Goal: Transaction & Acquisition: Purchase product/service

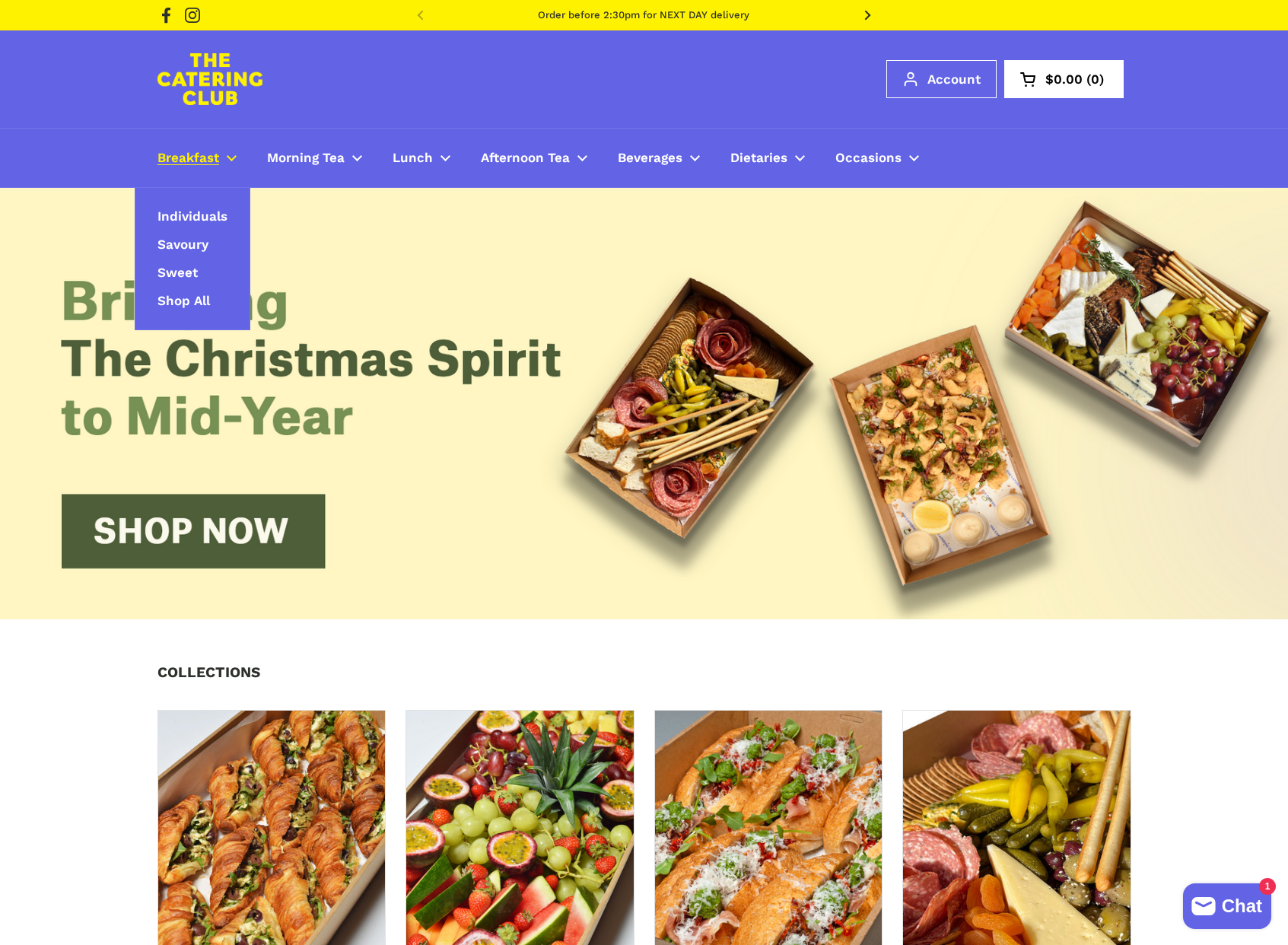
click at [175, 163] on span "Breakfast" at bounding box center [189, 159] width 62 height 18
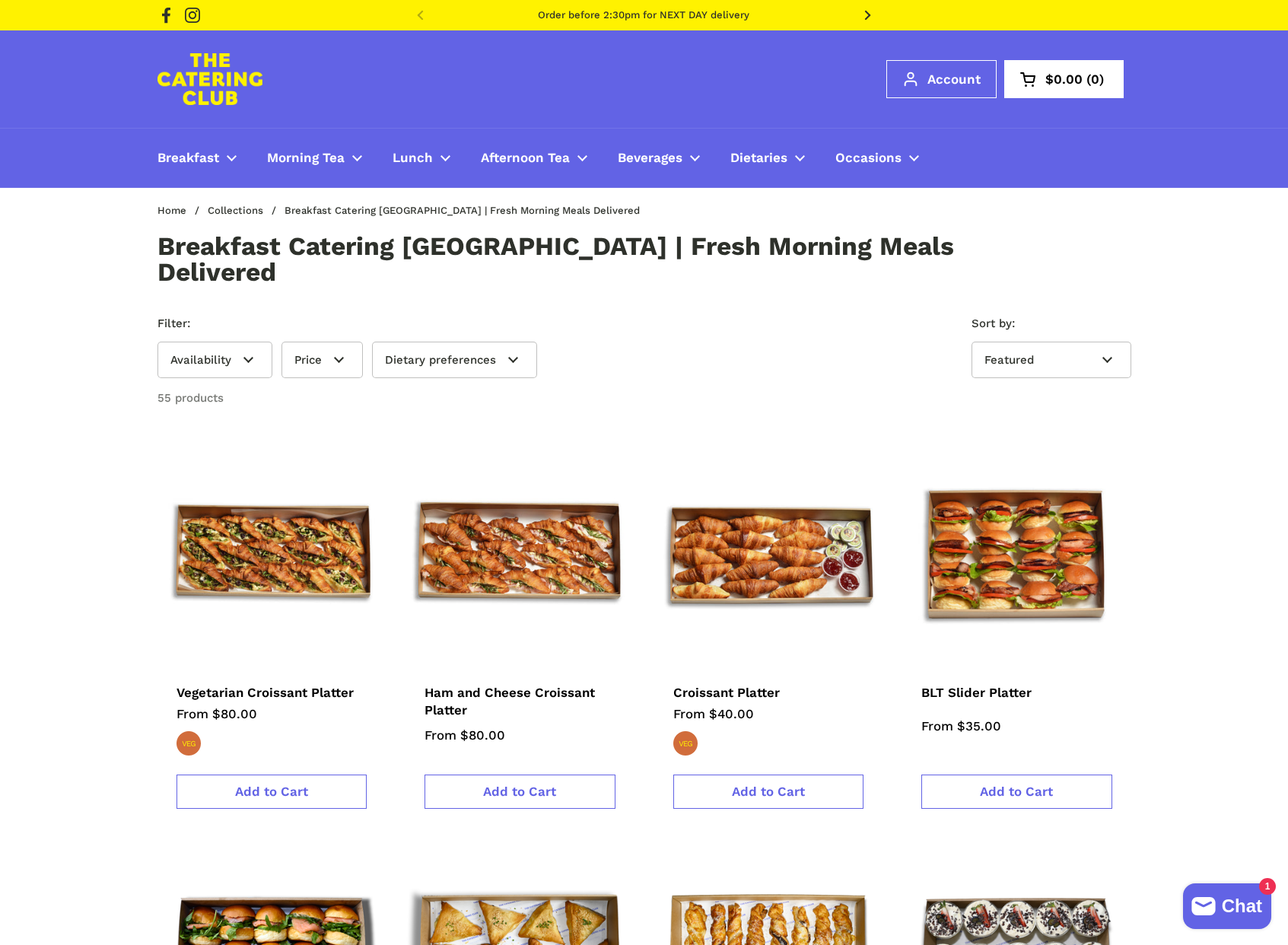
click at [111, 114] on div "Account Open cart $0.00 0 Open menu Open cart 0" at bounding box center [644, 79] width 1288 height 98
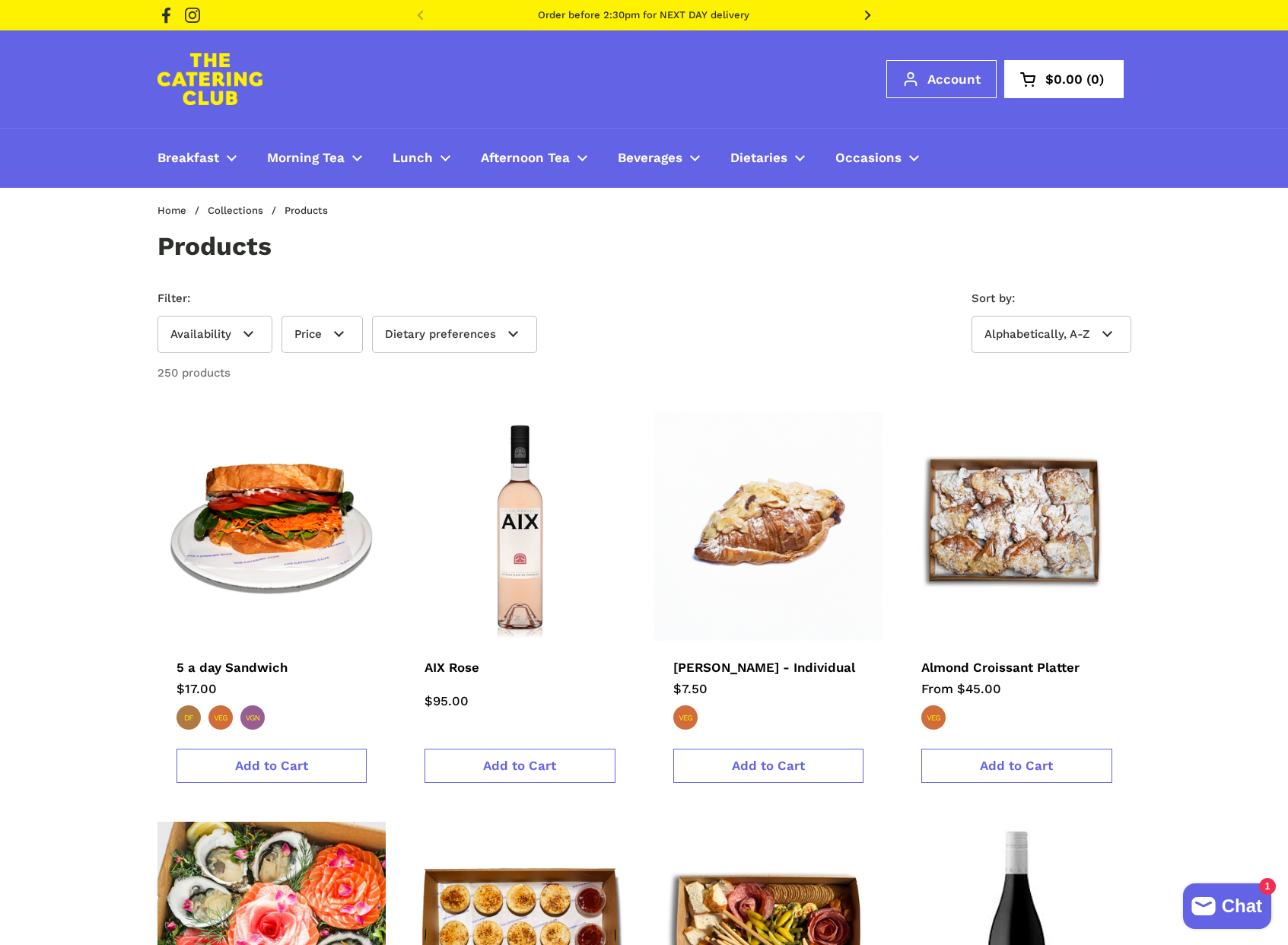
click at [84, 253] on div "Products" at bounding box center [644, 246] width 1288 height 26
click at [210, 84] on img at bounding box center [210, 79] width 105 height 52
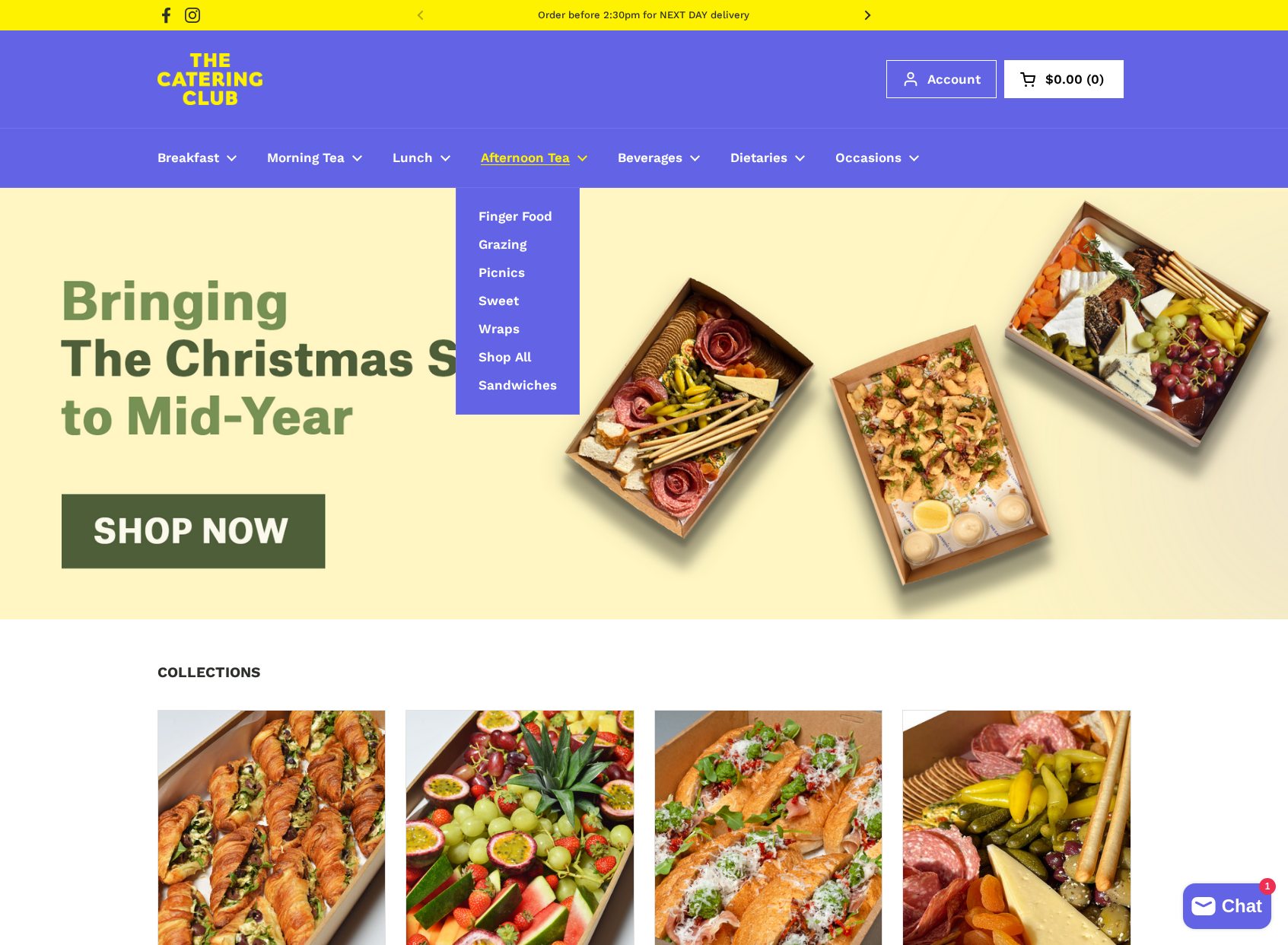
click at [511, 161] on span "Afternoon Tea" at bounding box center [525, 159] width 89 height 18
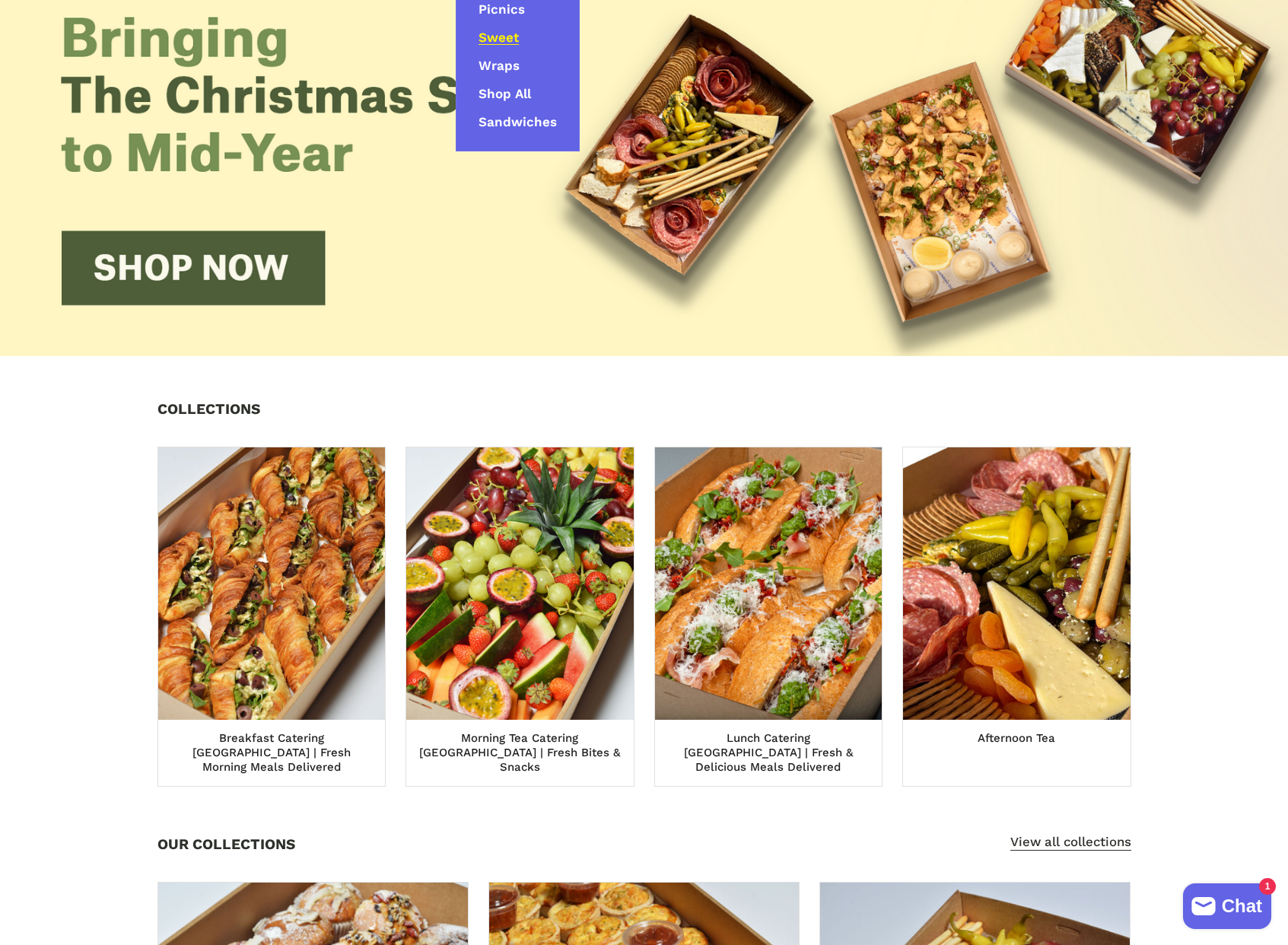
scroll to position [498, 0]
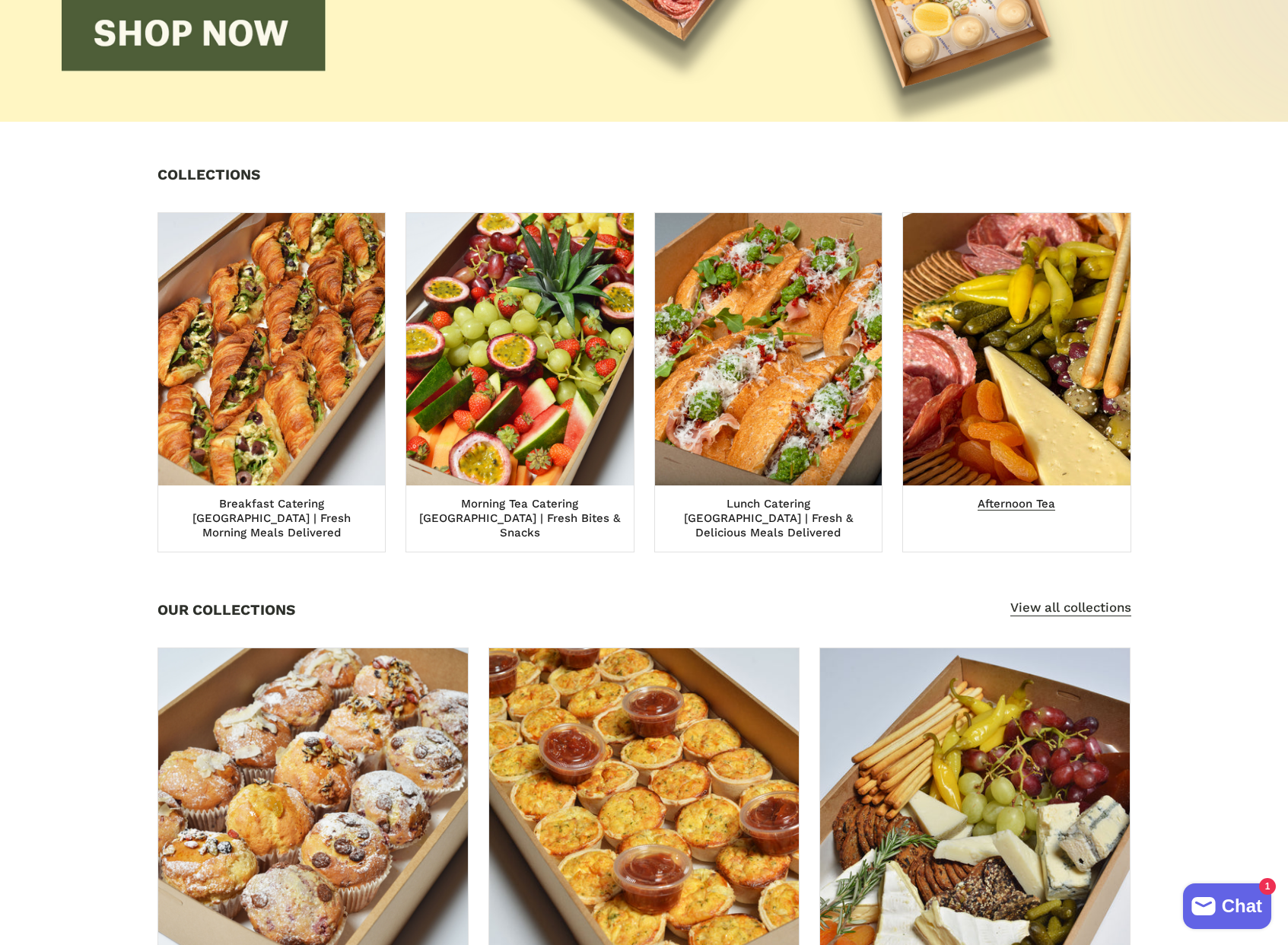
click at [982, 347] on img at bounding box center [1016, 349] width 249 height 299
